Goal: Task Accomplishment & Management: Use online tool/utility

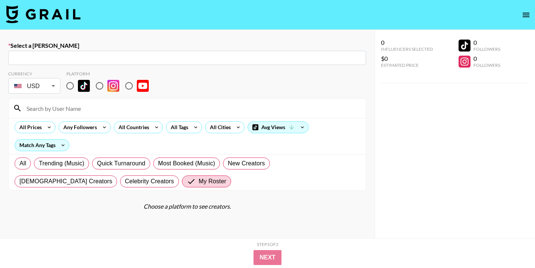
click at [522, 16] on icon "open drawer" at bounding box center [525, 14] width 9 height 9
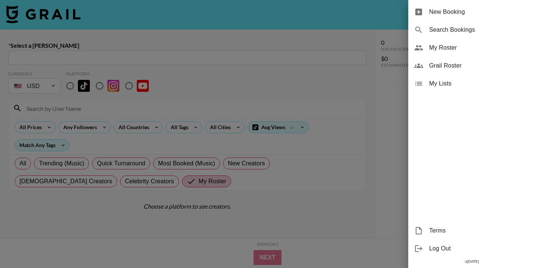
click at [334, 23] on div at bounding box center [267, 134] width 535 height 268
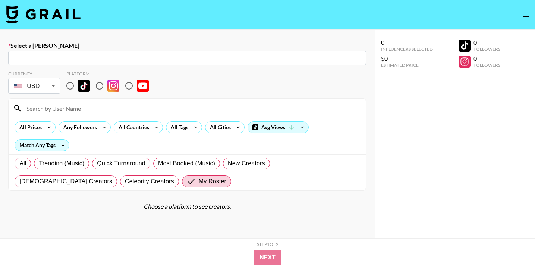
click at [71, 13] on img at bounding box center [43, 14] width 75 height 18
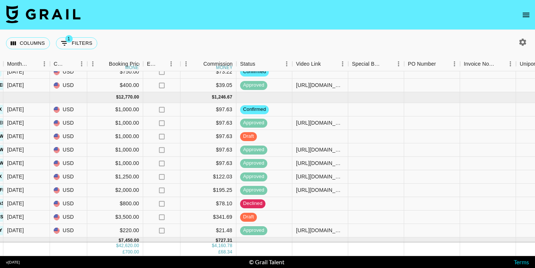
scroll to position [70, 435]
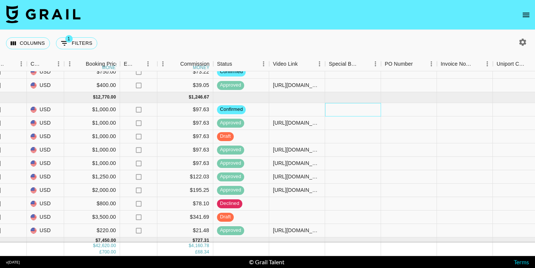
click at [357, 108] on div at bounding box center [353, 109] width 56 height 13
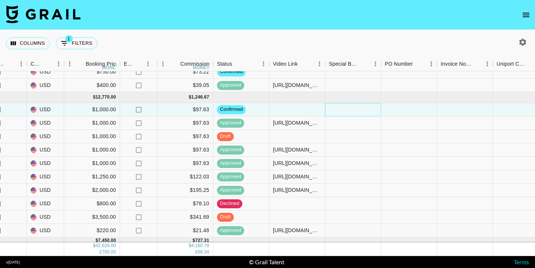
click at [357, 108] on div at bounding box center [353, 109] width 56 height 13
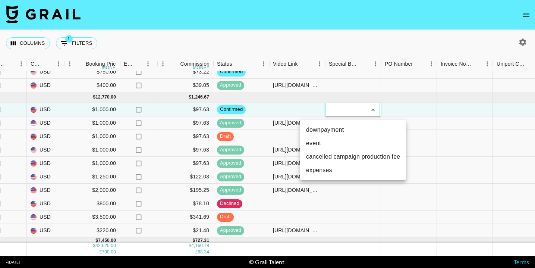
click at [346, 111] on div at bounding box center [267, 134] width 535 height 268
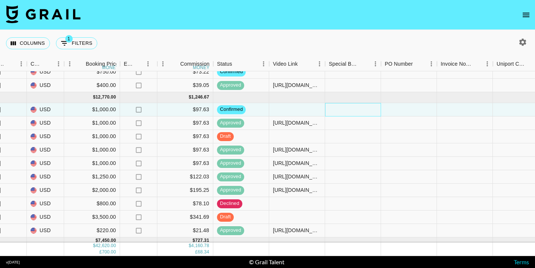
scroll to position [84, 435]
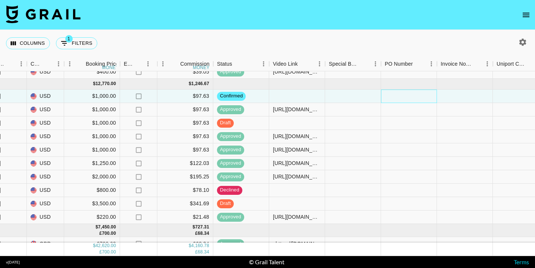
click at [397, 94] on div at bounding box center [409, 95] width 56 height 13
click at [367, 99] on div at bounding box center [353, 95] width 56 height 13
click at [306, 93] on div at bounding box center [297, 95] width 56 height 13
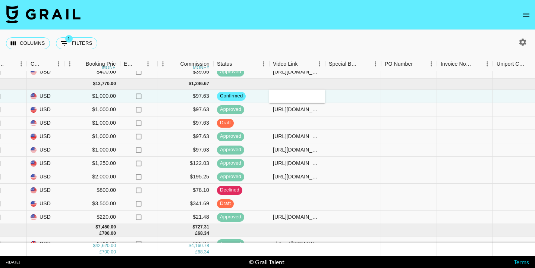
type input "[URL][DOMAIN_NAME]"
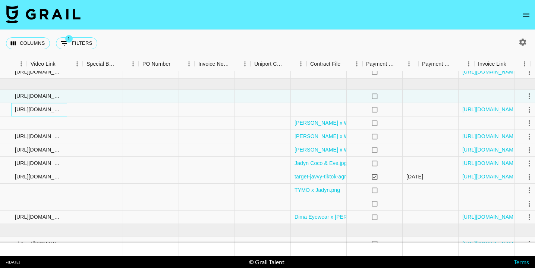
scroll to position [84, 703]
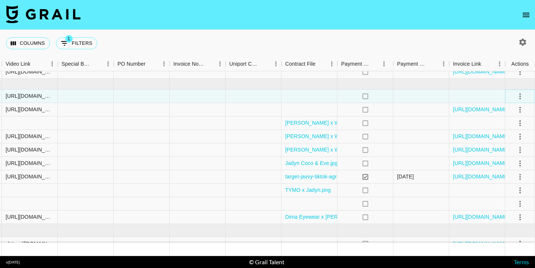
click at [520, 94] on icon "select merge strategy" at bounding box center [519, 96] width 1 height 6
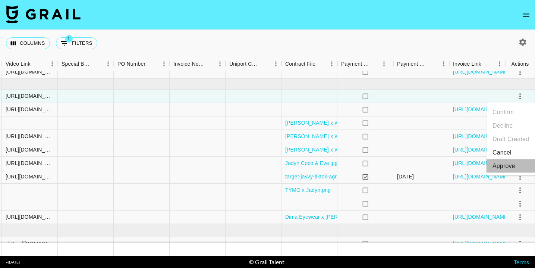
click at [507, 163] on div "Approve" at bounding box center [503, 165] width 23 height 9
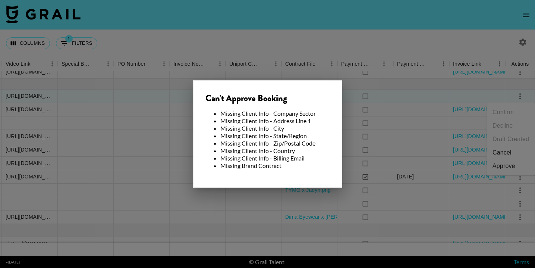
click at [344, 63] on div at bounding box center [267, 134] width 535 height 268
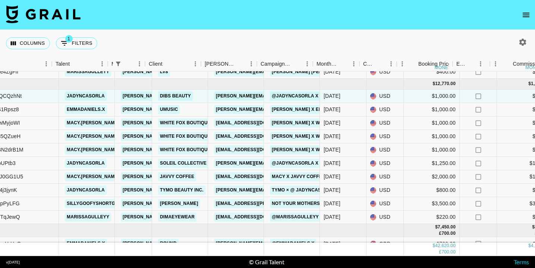
scroll to position [84, 70]
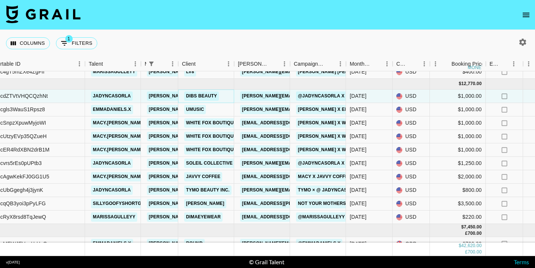
click at [192, 95] on link "Dibs Beauty" at bounding box center [201, 95] width 35 height 9
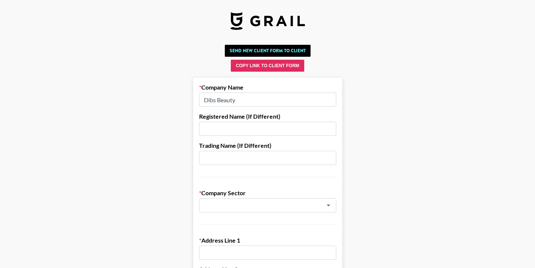
click at [268, 18] on img at bounding box center [267, 21] width 75 height 18
